Goal: Information Seeking & Learning: Learn about a topic

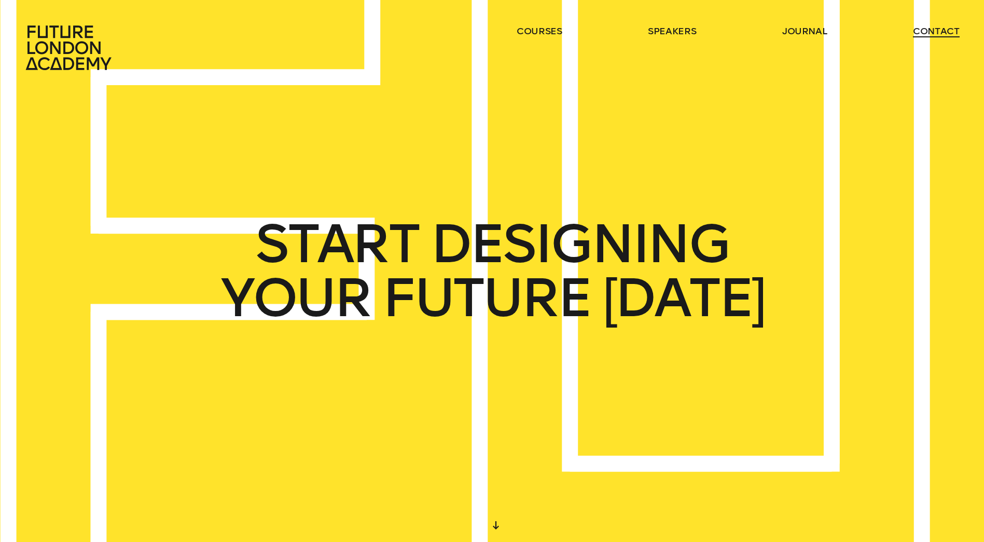
click at [944, 35] on link "contact" at bounding box center [936, 31] width 47 height 12
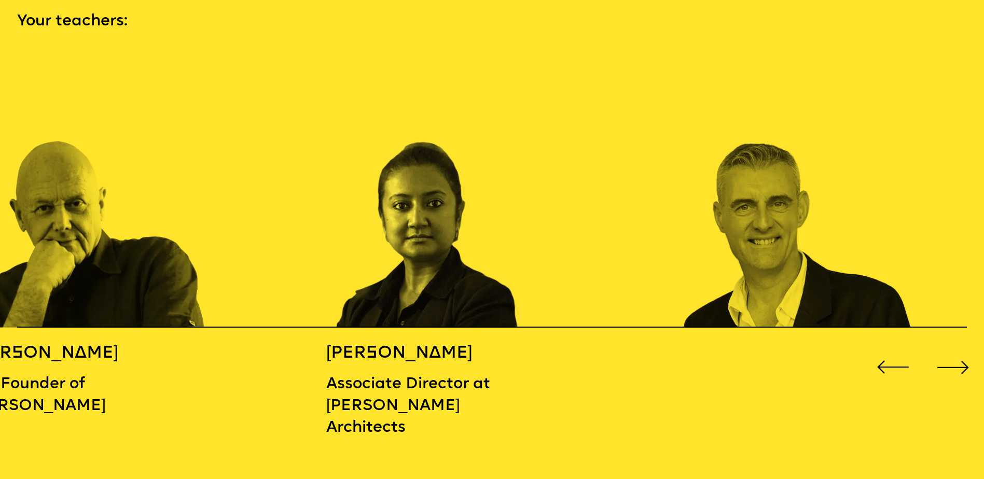
scroll to position [1505, 0]
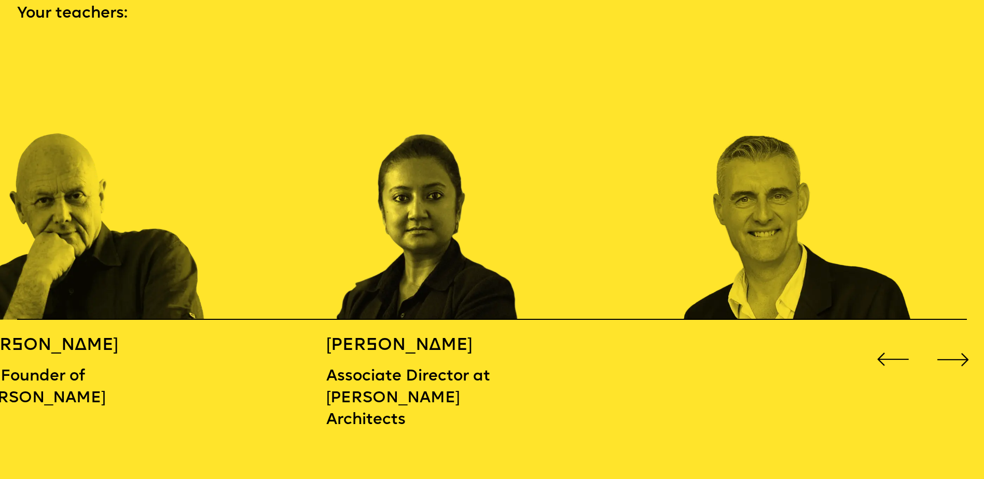
click at [961, 355] on div "Next slide" at bounding box center [953, 359] width 39 height 39
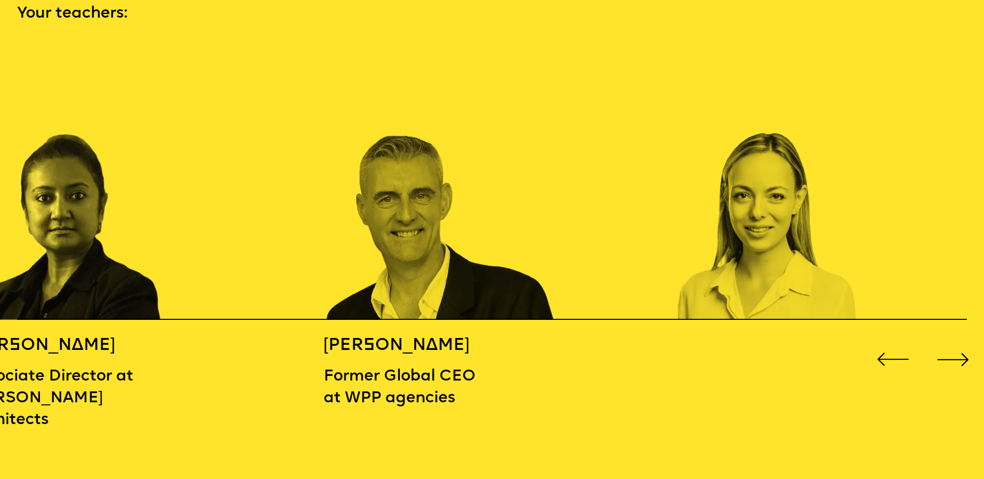
click at [961, 355] on div "Next slide" at bounding box center [953, 359] width 39 height 39
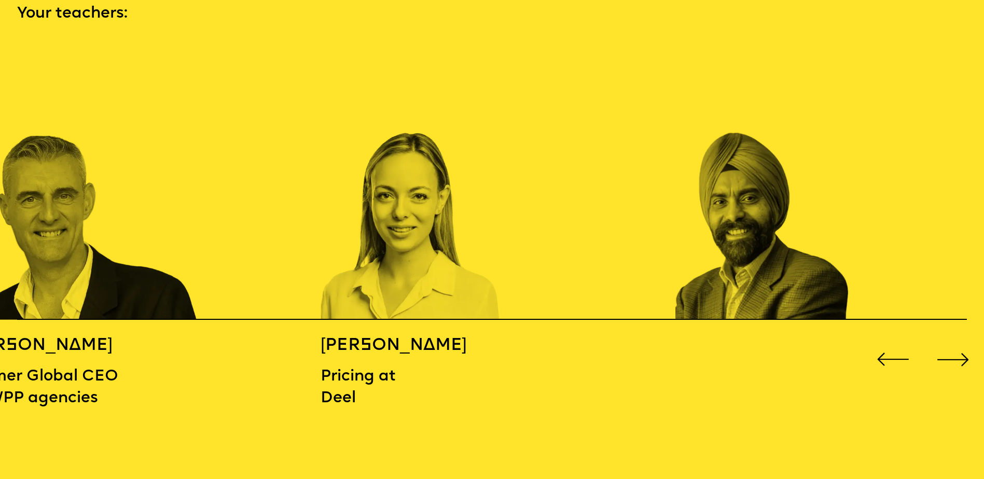
click at [961, 355] on div "Next slide" at bounding box center [953, 359] width 39 height 39
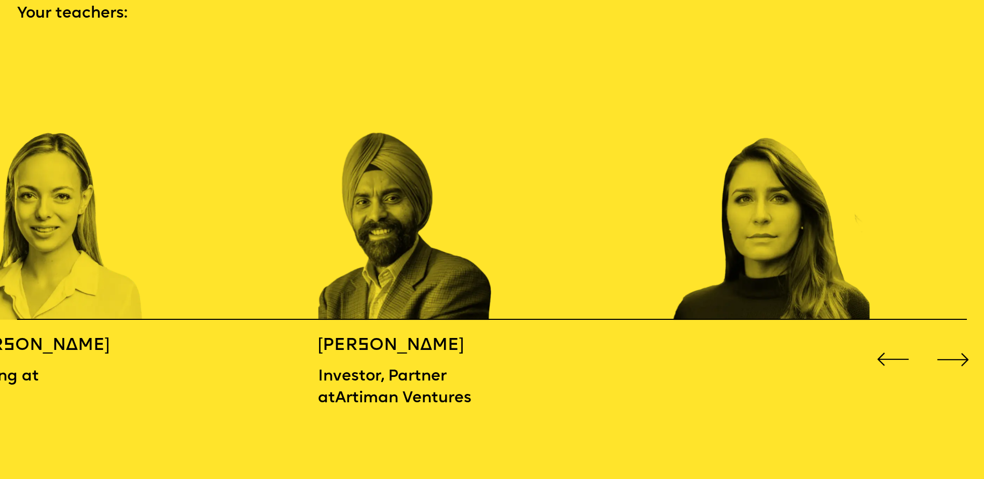
click at [961, 355] on div "Next slide" at bounding box center [953, 359] width 39 height 39
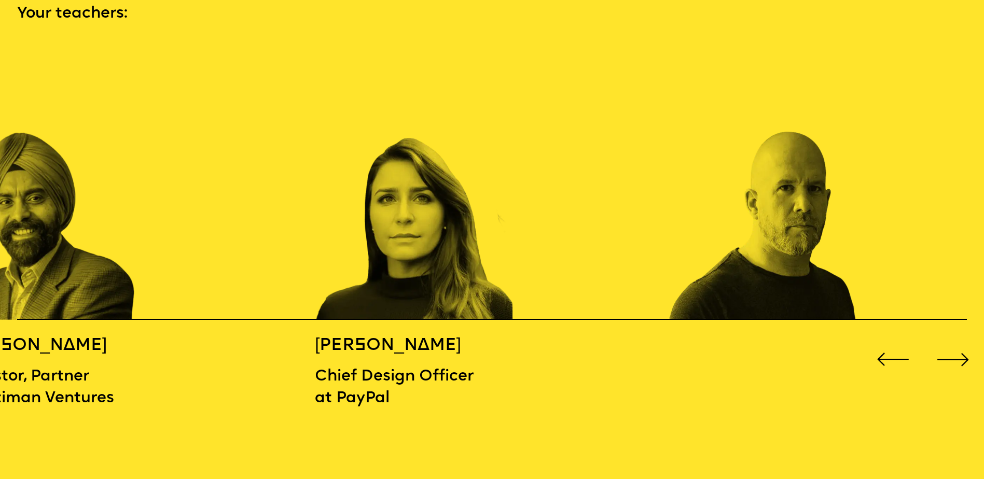
click at [961, 355] on div "Next slide" at bounding box center [953, 359] width 39 height 39
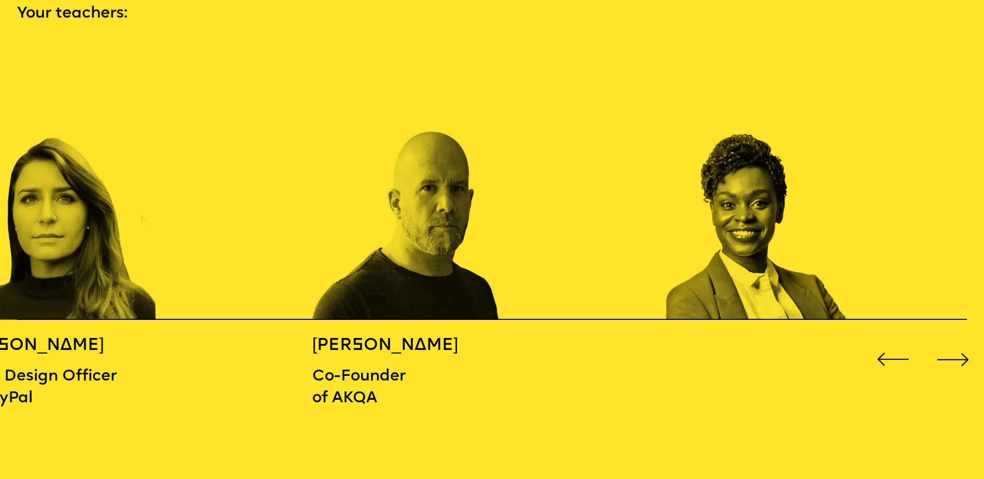
click at [961, 355] on div "Next slide" at bounding box center [953, 359] width 39 height 39
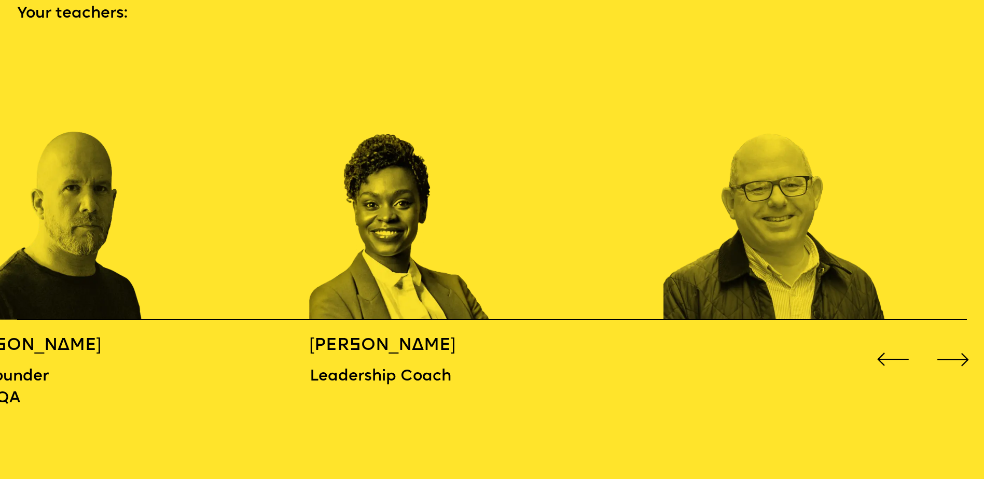
click at [961, 355] on div "Next slide" at bounding box center [953, 359] width 39 height 39
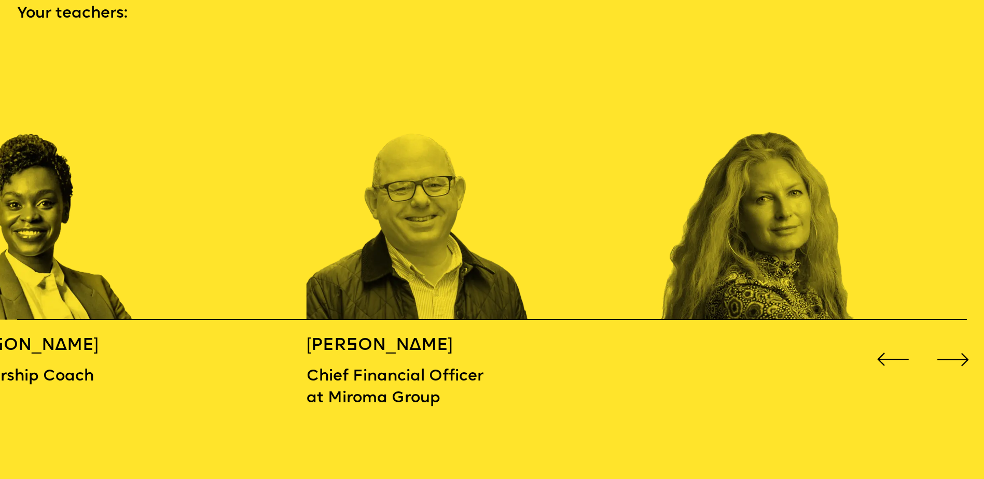
click at [961, 355] on div "Next slide" at bounding box center [953, 359] width 39 height 39
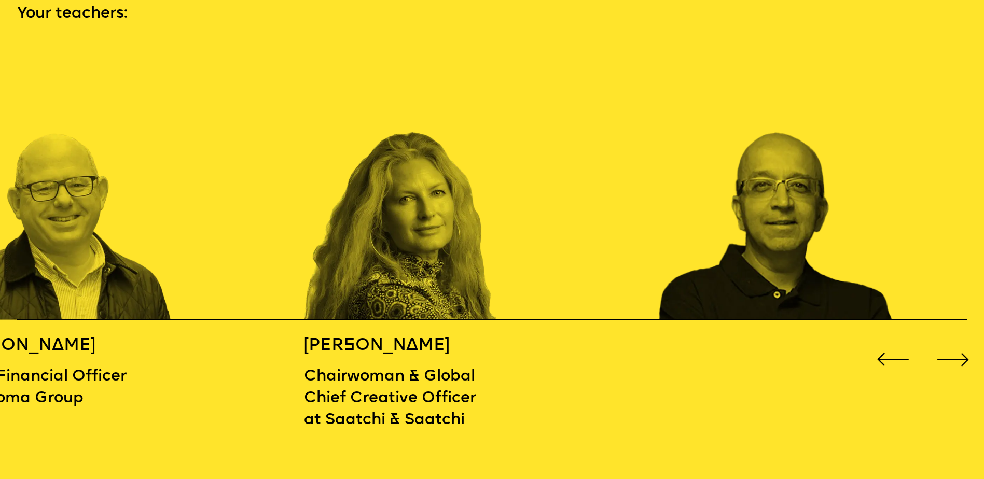
click at [961, 355] on div "Next slide" at bounding box center [953, 359] width 39 height 39
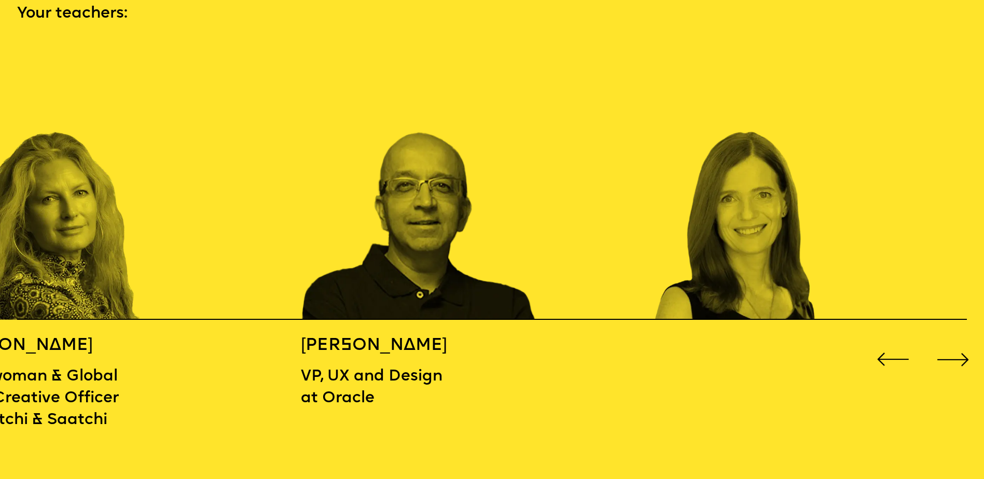
click at [961, 355] on div "Next slide" at bounding box center [953, 359] width 39 height 39
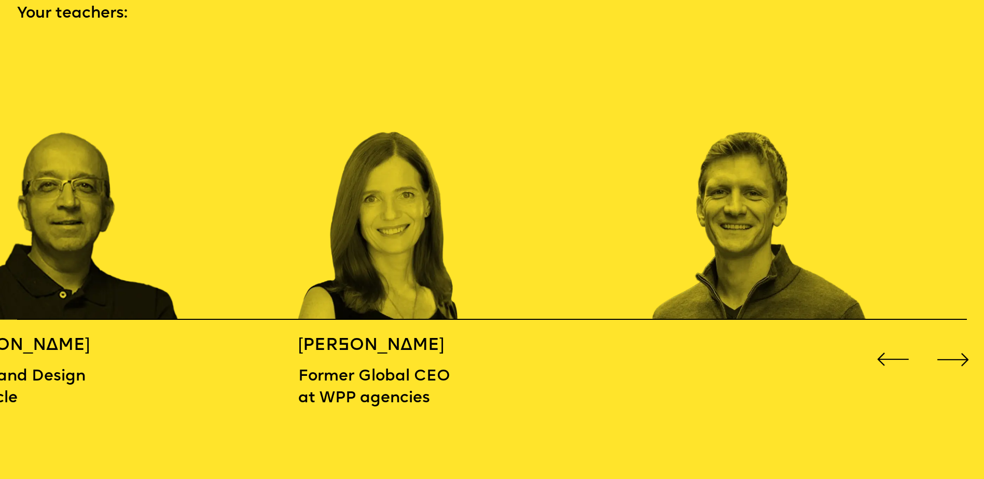
click at [961, 355] on div "Next slide" at bounding box center [953, 359] width 39 height 39
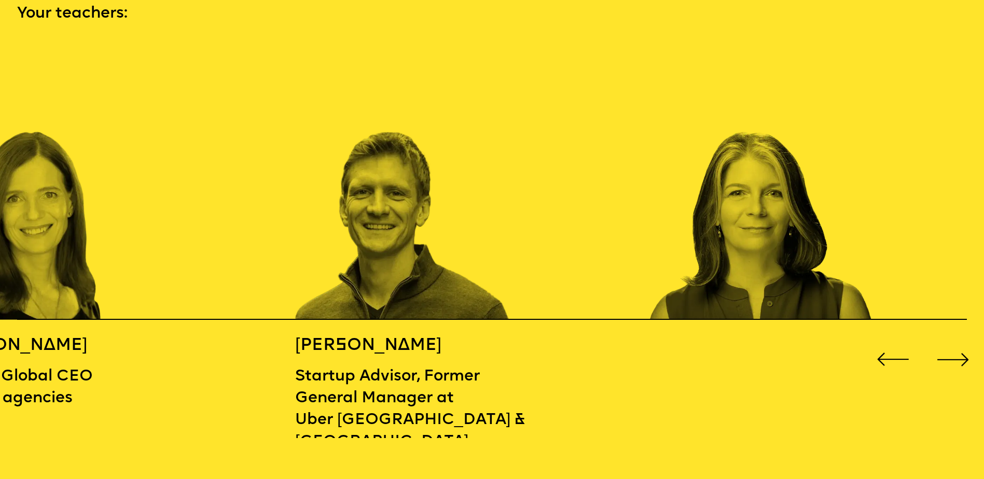
click at [961, 355] on div "Next slide" at bounding box center [953, 359] width 39 height 39
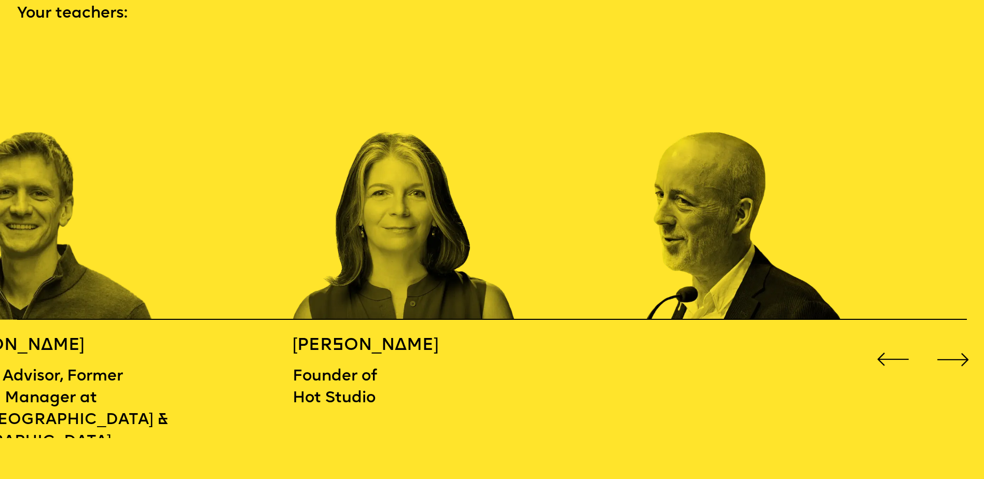
click at [961, 355] on div "Next slide" at bounding box center [953, 359] width 39 height 39
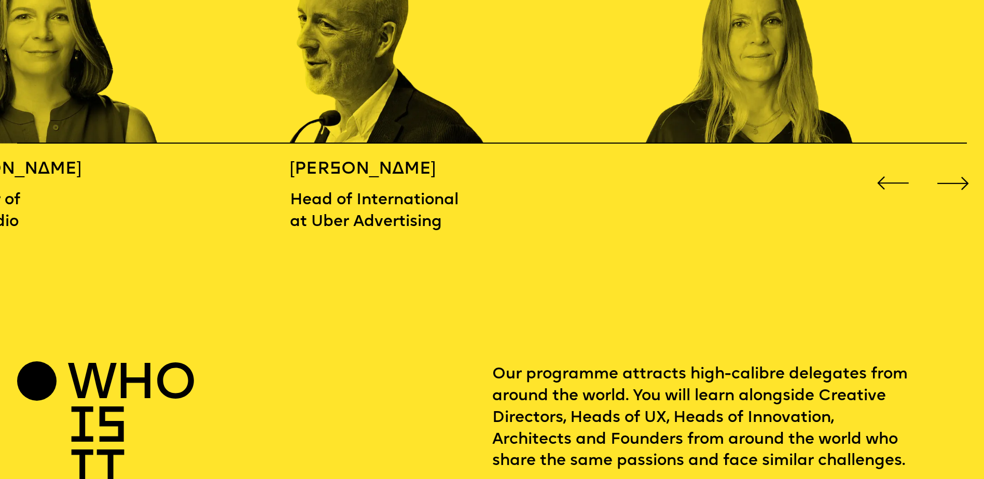
scroll to position [1660, 0]
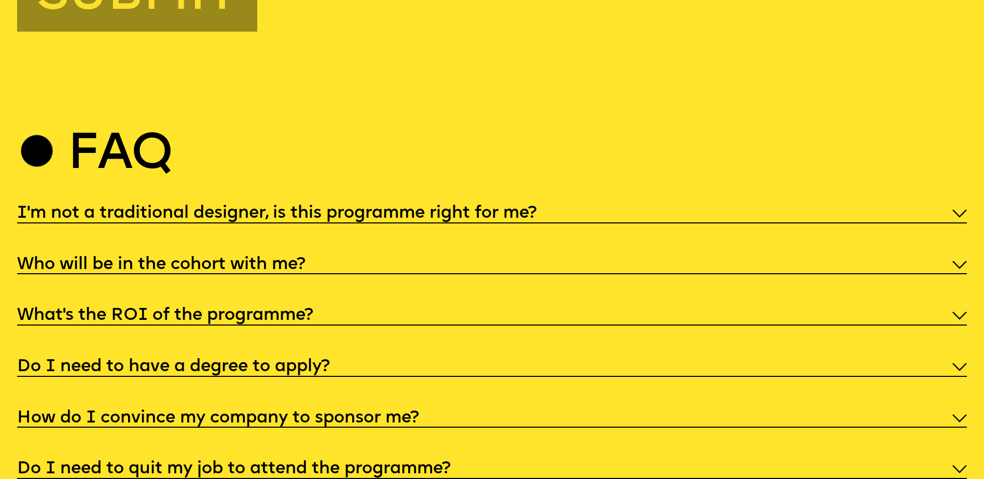
scroll to position [5197, 0]
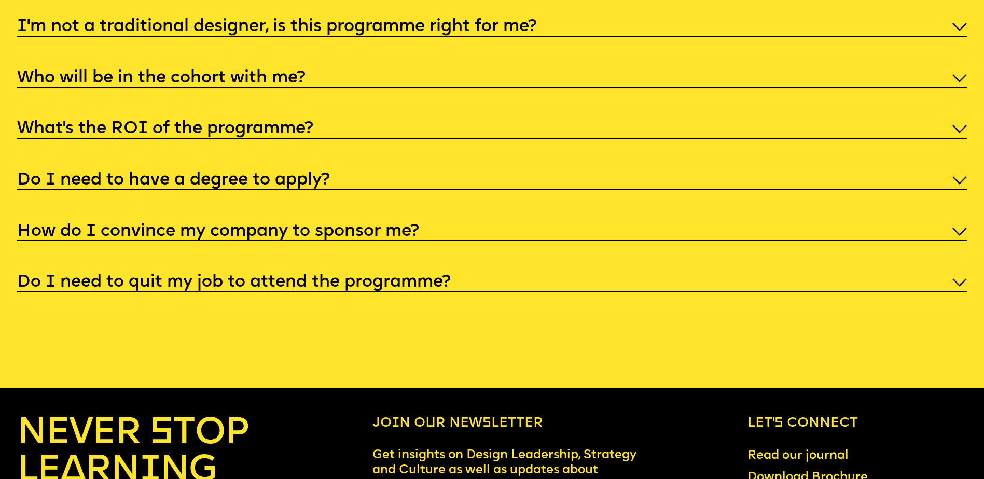
click at [284, 32] on h5 "I'm not a traditional designer, is this programme right for me?" at bounding box center [277, 27] width 520 height 10
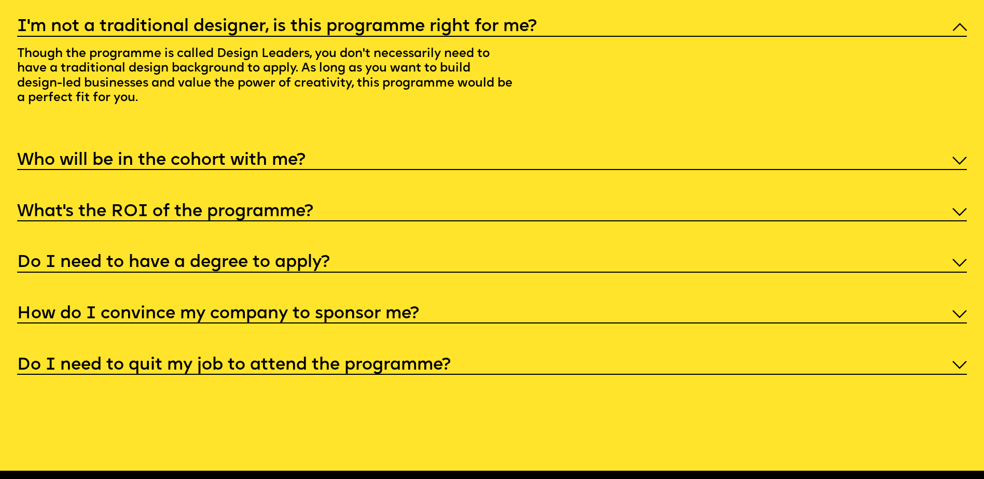
click at [301, 166] on h5 "Who will be in the cohort with me?" at bounding box center [161, 161] width 288 height 10
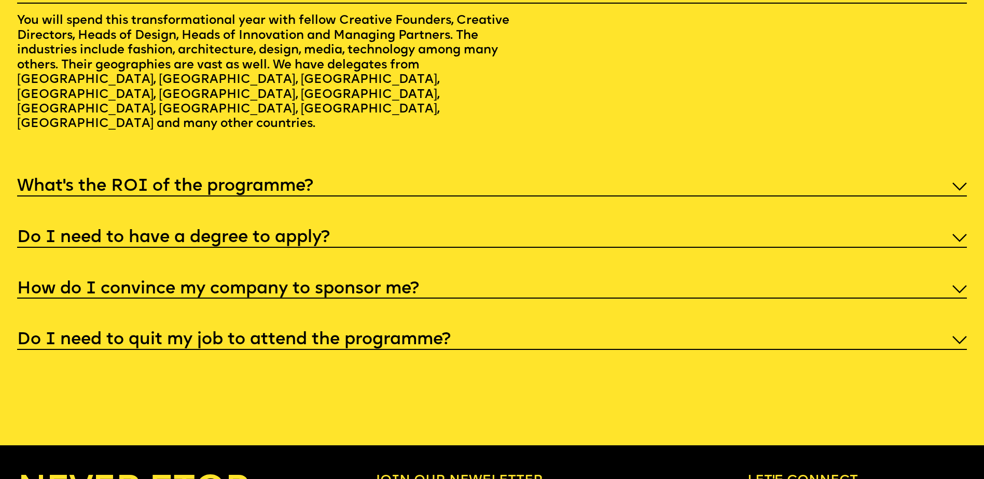
scroll to position [5353, 0]
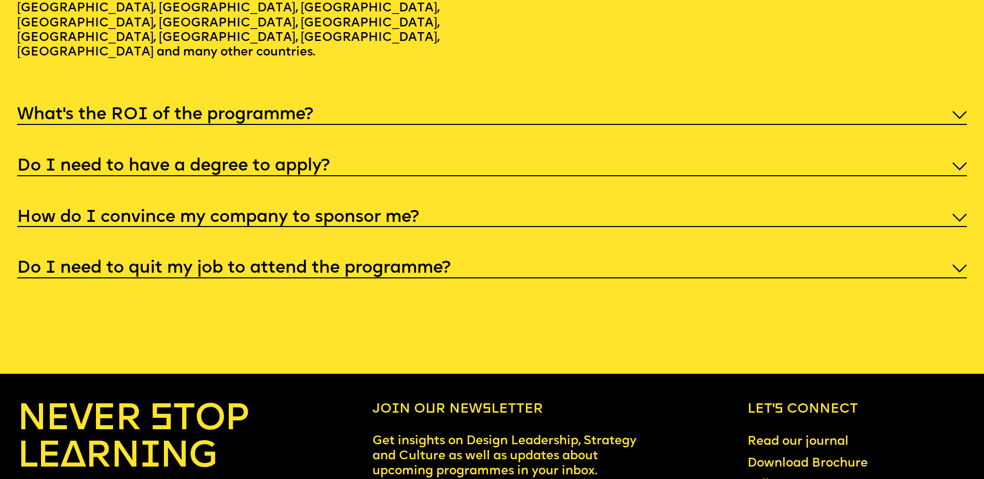
click at [306, 120] on h5 "What’s the ROI of the programme?" at bounding box center [165, 115] width 296 height 10
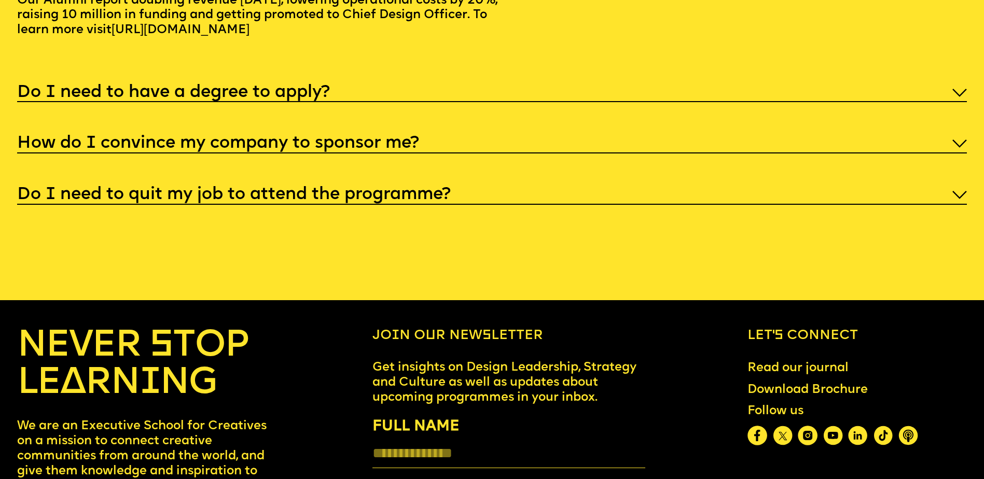
click at [313, 98] on h5 "Do I need to have a degree to apply?" at bounding box center [173, 93] width 313 height 10
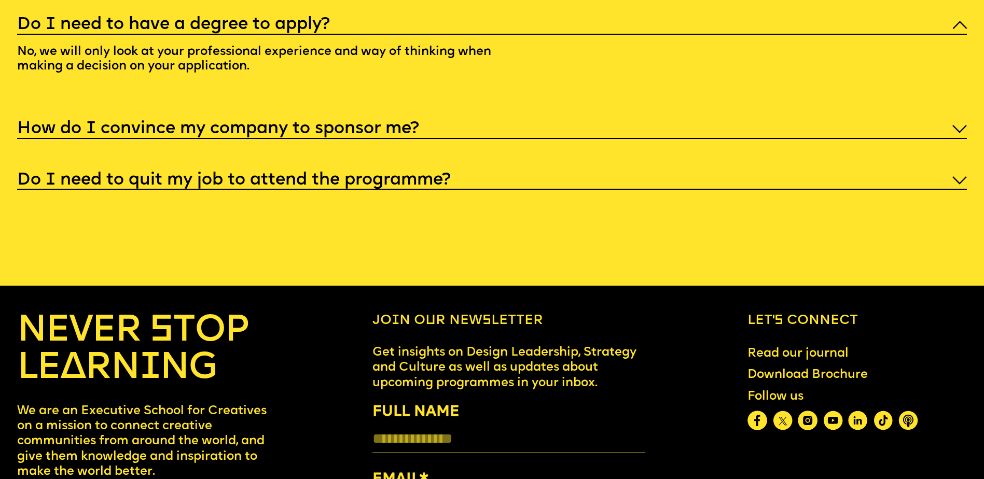
click at [322, 134] on h5 "How do I convince my company to sponsor me?" at bounding box center [218, 129] width 402 height 10
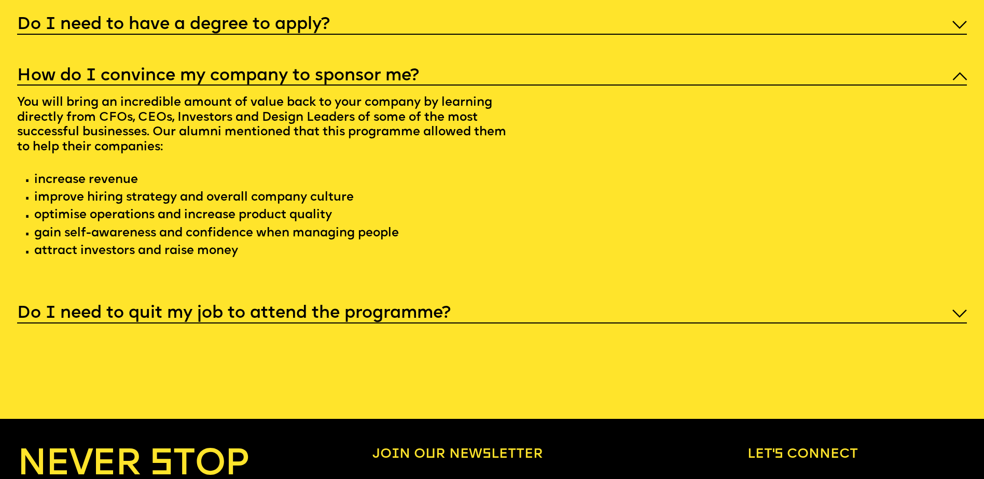
scroll to position [5508, 0]
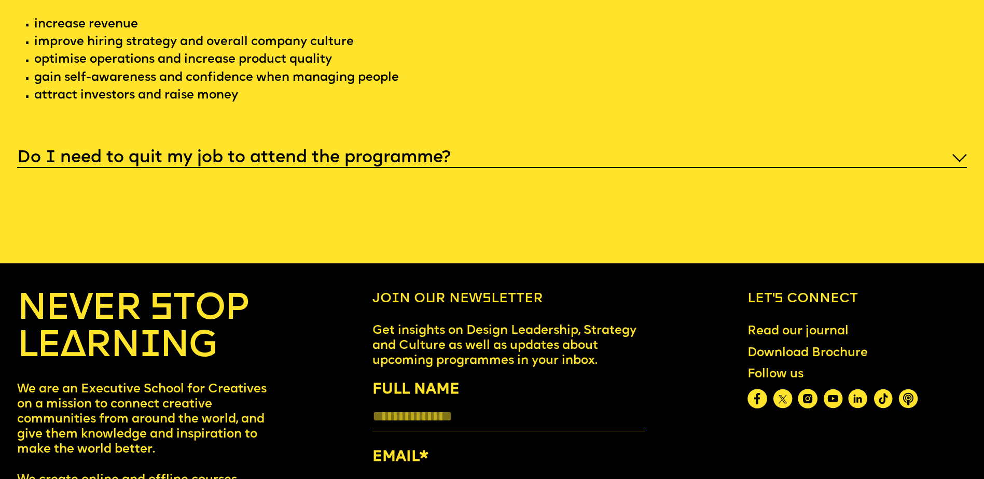
click at [312, 163] on h5 "Do I need to quit my job to attend the programme?" at bounding box center [234, 158] width 434 height 10
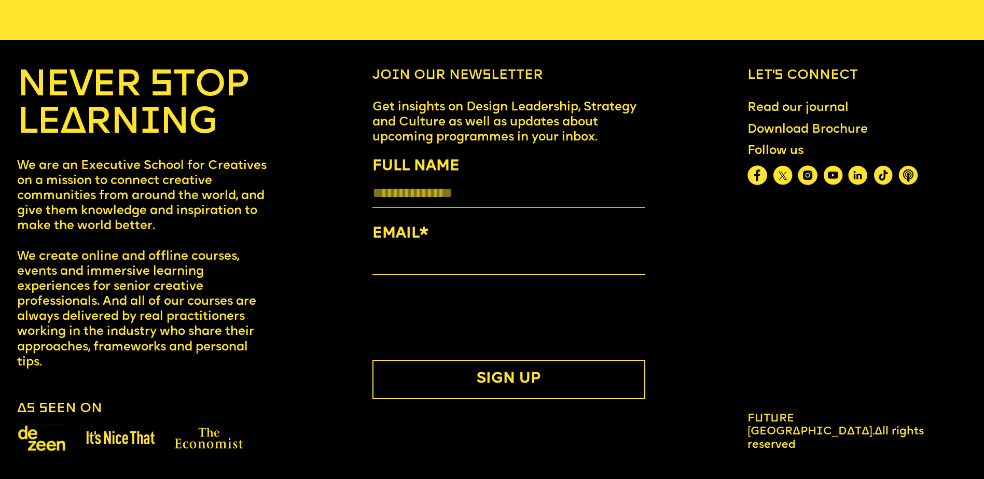
scroll to position [5671, 0]
